Goal: Information Seeking & Learning: Learn about a topic

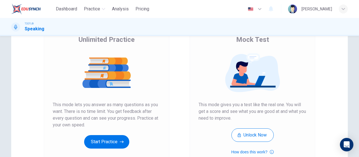
scroll to position [28, 0]
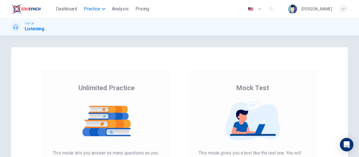
click at [102, 12] on button "Practice" at bounding box center [95, 9] width 26 height 10
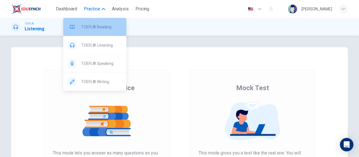
click at [105, 25] on span "TOEFL® Reading" at bounding box center [101, 27] width 41 height 7
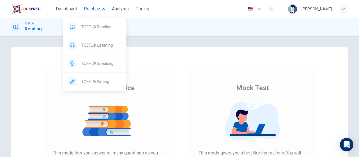
click at [96, 9] on span "Practice" at bounding box center [92, 9] width 16 height 7
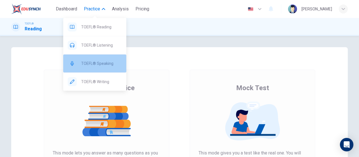
click at [104, 64] on span "TOEFL® Speaking" at bounding box center [101, 63] width 41 height 7
click at [115, 64] on span "TOEFL® Speaking" at bounding box center [101, 63] width 41 height 7
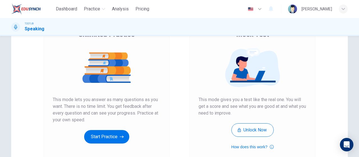
scroll to position [114, 0]
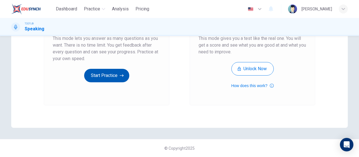
click at [120, 78] on button "Start Practice" at bounding box center [106, 75] width 45 height 13
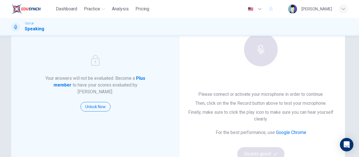
scroll to position [56, 0]
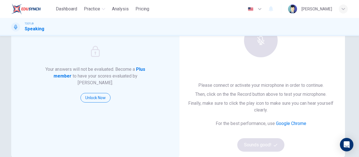
click at [105, 104] on div "Your answers will not be evaluated. Become a Plus member to have your scores ev…" at bounding box center [95, 74] width 168 height 166
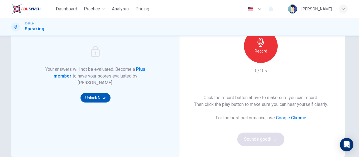
click at [103, 96] on button "Unlock Now" at bounding box center [95, 98] width 30 height 10
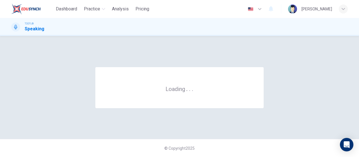
scroll to position [0, 0]
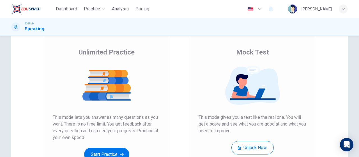
scroll to position [56, 0]
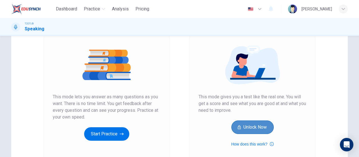
click at [254, 124] on button "Unlock Now" at bounding box center [252, 126] width 42 height 13
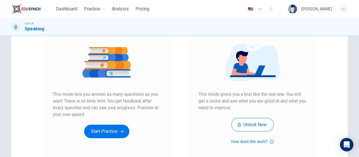
scroll to position [84, 0]
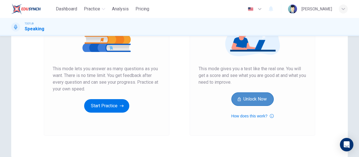
click at [261, 100] on button "Unlock Now" at bounding box center [252, 98] width 42 height 13
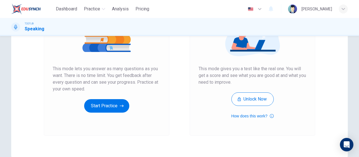
scroll to position [56, 0]
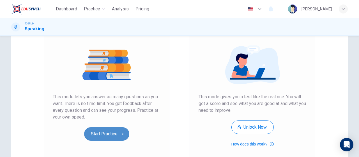
click at [106, 130] on button "Start Practice" at bounding box center [106, 133] width 45 height 13
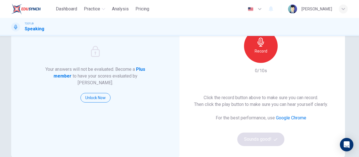
click at [264, 50] on h6 "Record" at bounding box center [260, 51] width 13 height 7
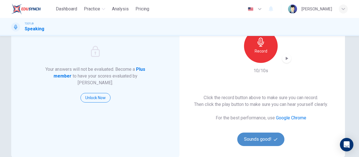
click at [276, 141] on button "Sounds good!" at bounding box center [260, 138] width 47 height 13
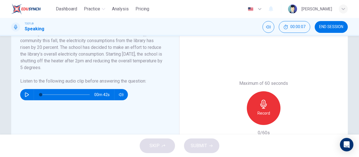
scroll to position [140, 0]
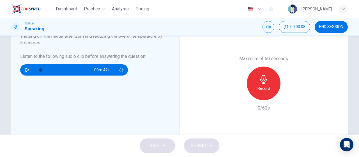
click at [25, 68] on icon "button" at bounding box center [27, 70] width 4 height 4
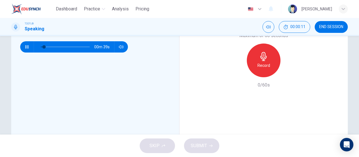
scroll to position [168, 0]
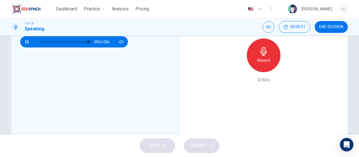
type input "0"
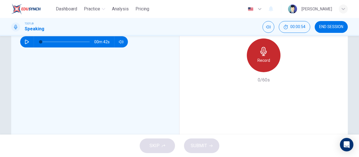
click at [272, 65] on div "Record" at bounding box center [263, 55] width 34 height 34
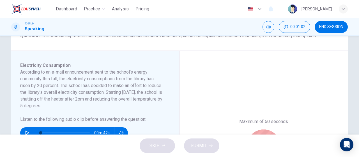
scroll to position [140, 0]
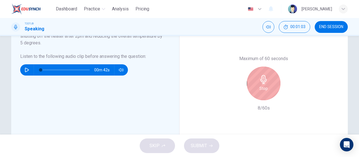
click at [263, 87] on h6 "Stop" at bounding box center [263, 88] width 8 height 7
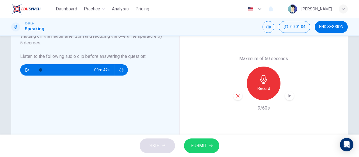
click at [209, 144] on icon "button" at bounding box center [210, 145] width 3 height 3
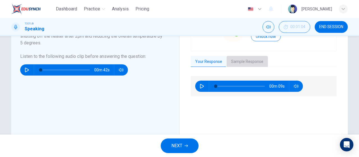
click at [250, 63] on button "Sample Response" at bounding box center [246, 62] width 41 height 12
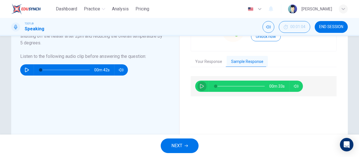
click at [197, 85] on button "button" at bounding box center [201, 85] width 9 height 11
type input "0"
click at [215, 62] on button "Your Response" at bounding box center [208, 62] width 36 height 12
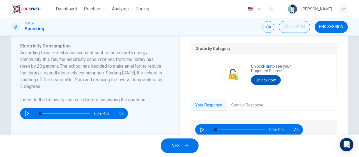
scroll to position [84, 0]
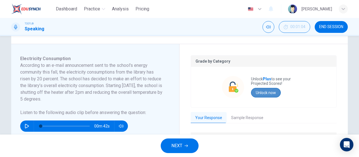
click at [270, 93] on button "Unlock now" at bounding box center [266, 93] width 30 height 10
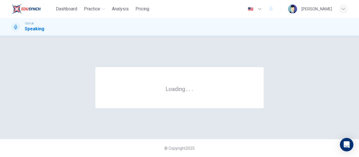
scroll to position [0, 0]
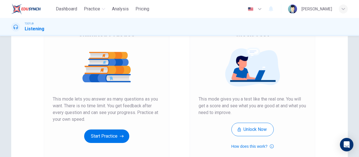
scroll to position [56, 0]
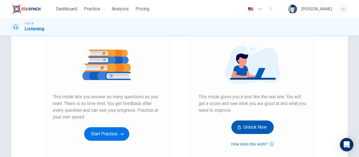
click at [268, 127] on button "Unlock Now" at bounding box center [252, 126] width 42 height 13
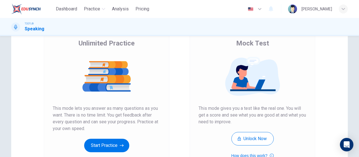
scroll to position [56, 0]
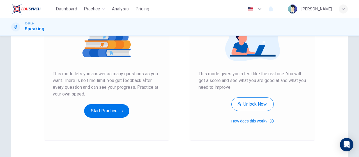
scroll to position [84, 0]
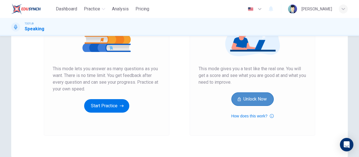
click at [262, 102] on button "Unlock Now" at bounding box center [252, 98] width 42 height 13
